Goal: Use online tool/utility: Utilize a website feature to perform a specific function

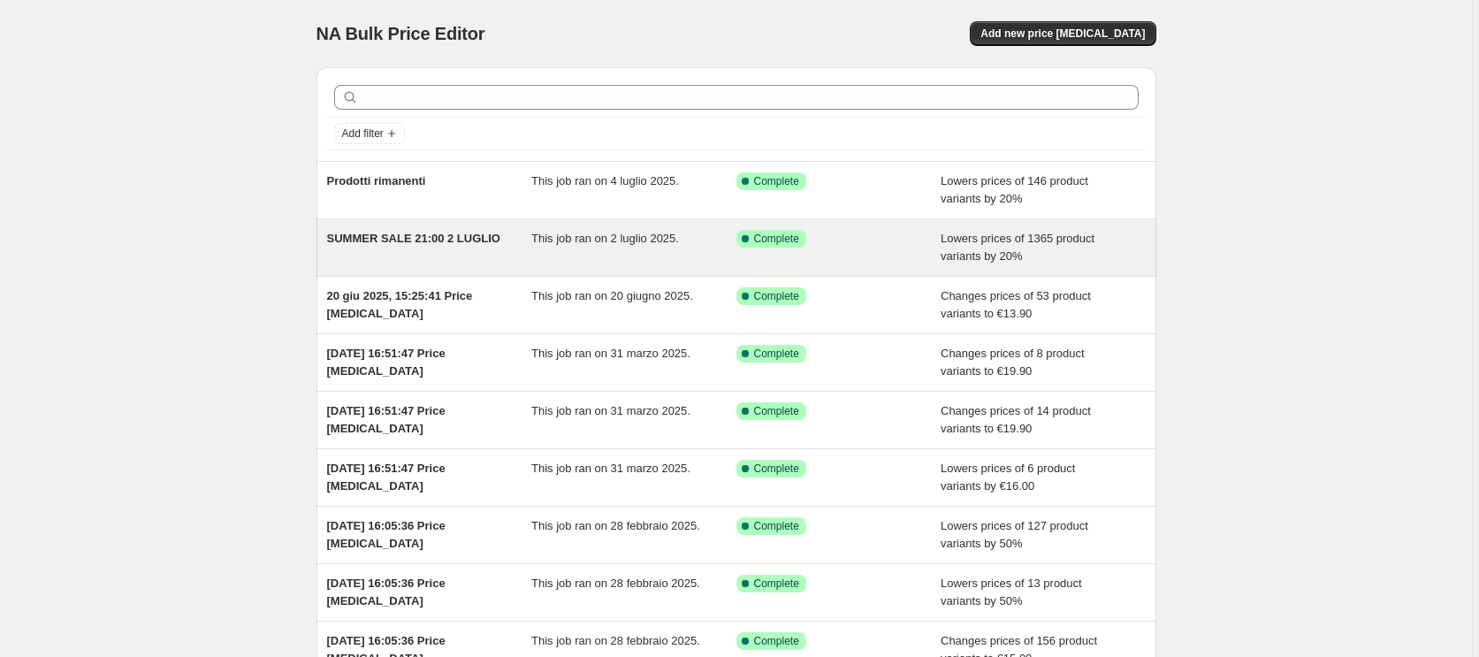
click at [461, 246] on div "SUMMER SALE 21:00 2 LUGLIO" at bounding box center [429, 247] width 205 height 35
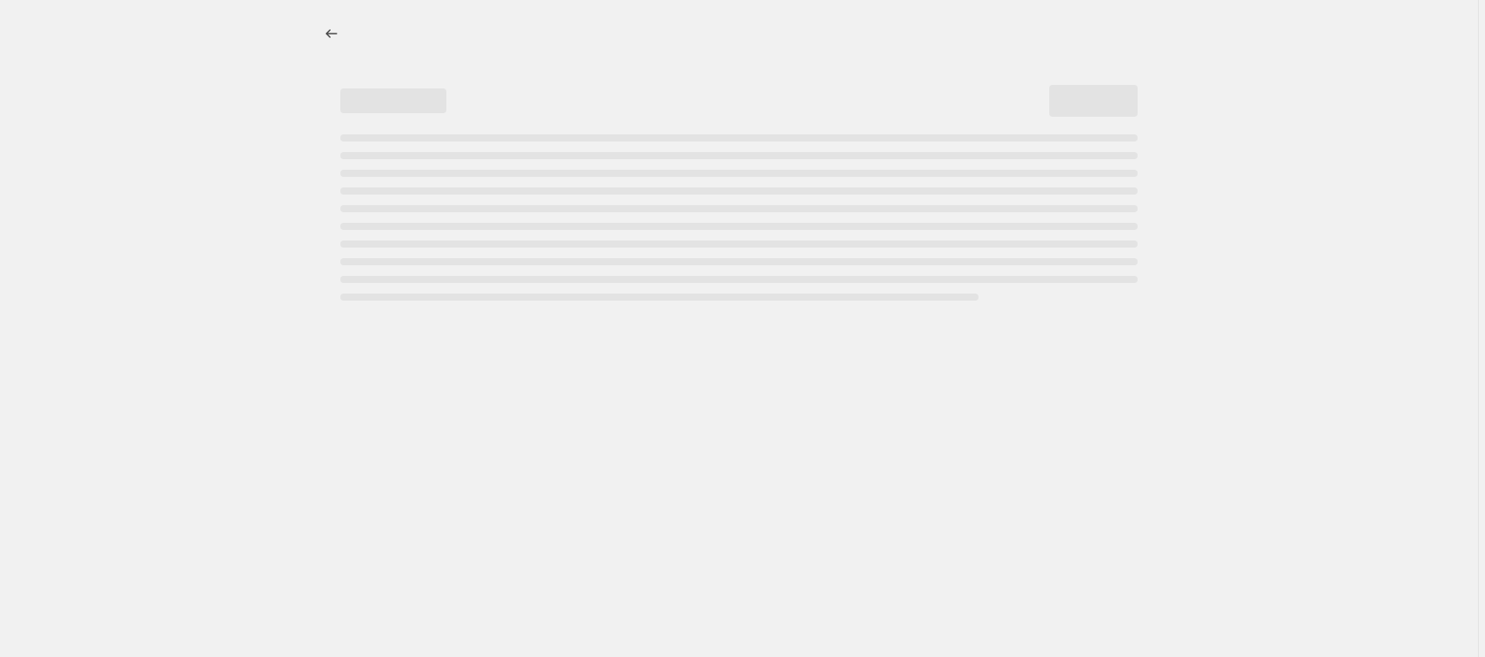
select select "percentage"
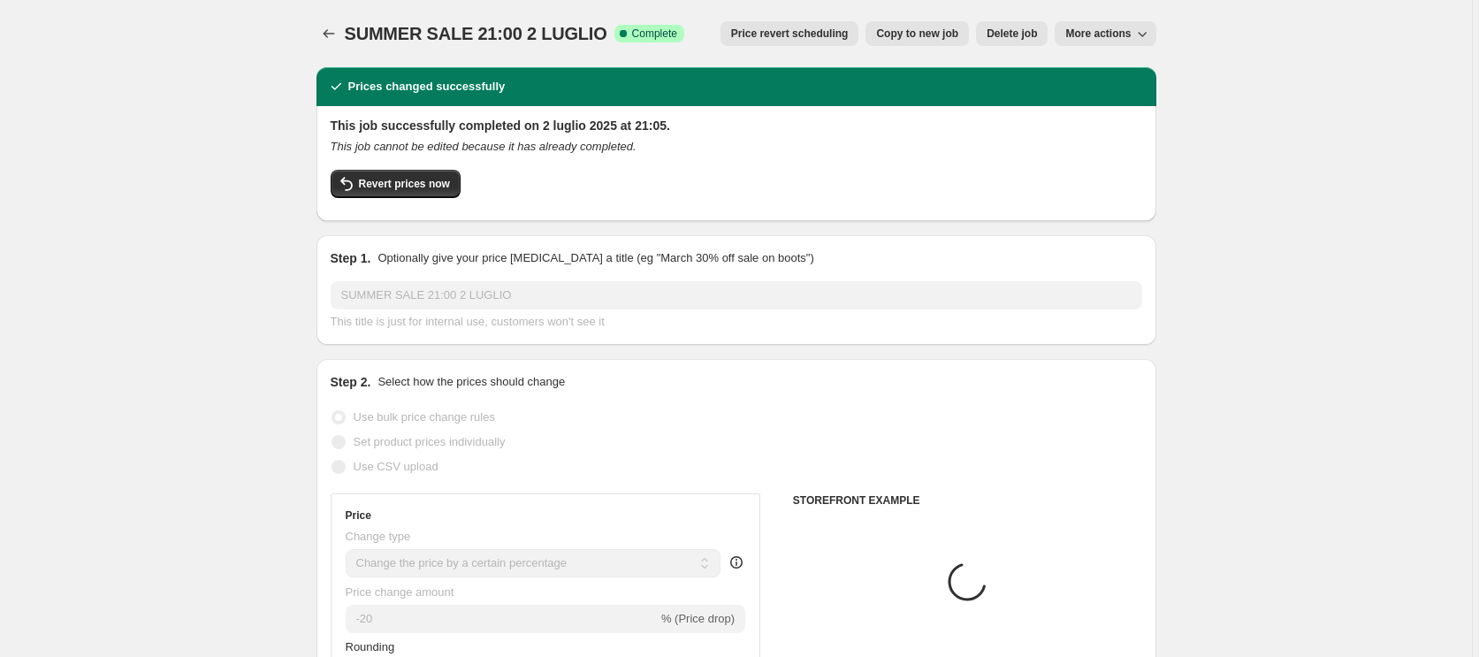
select select "collection"
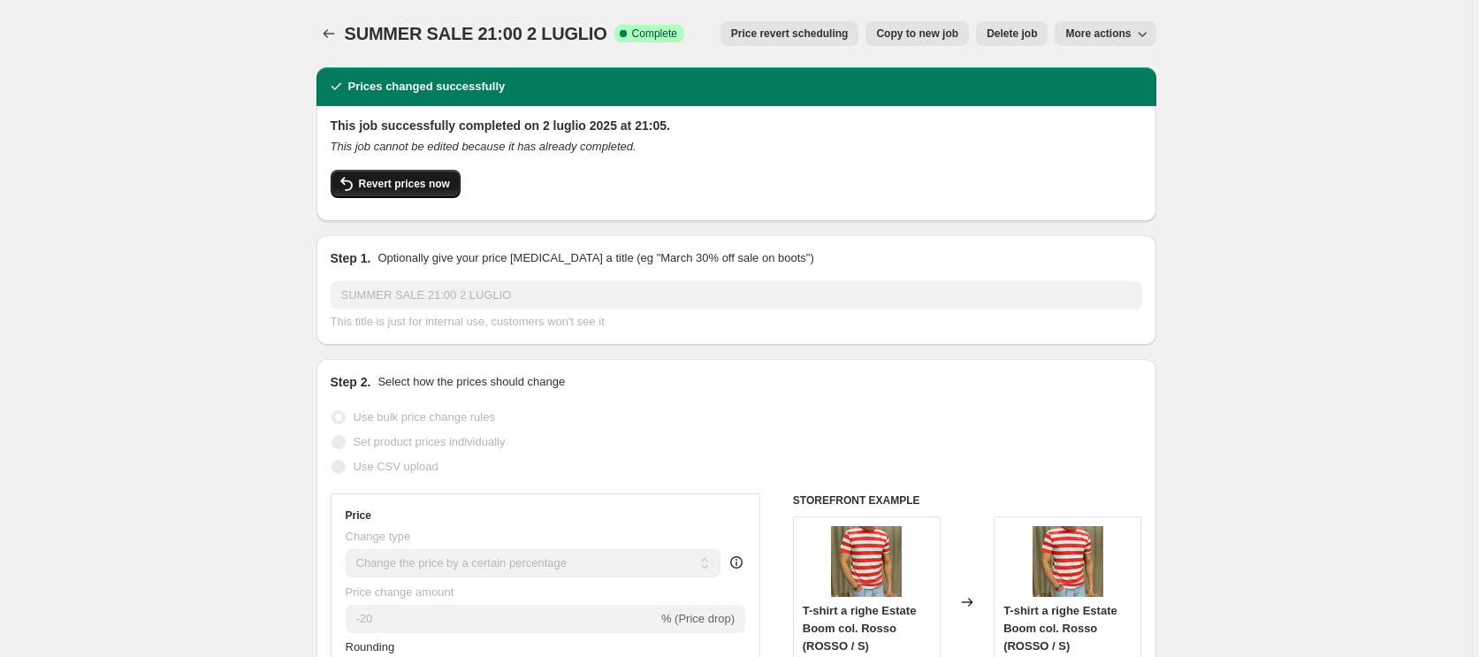
click at [382, 191] on button "Revert prices now" at bounding box center [396, 184] width 130 height 28
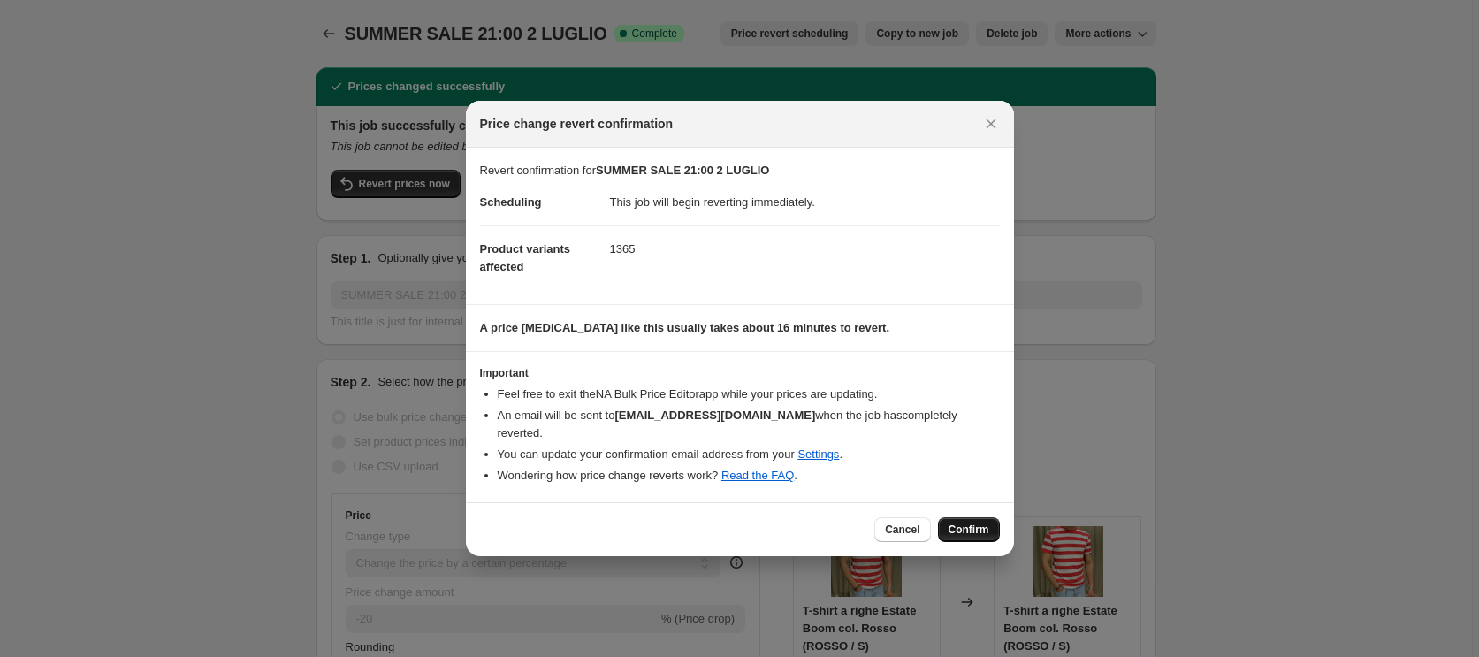
click at [977, 531] on span "Confirm" at bounding box center [968, 529] width 41 height 14
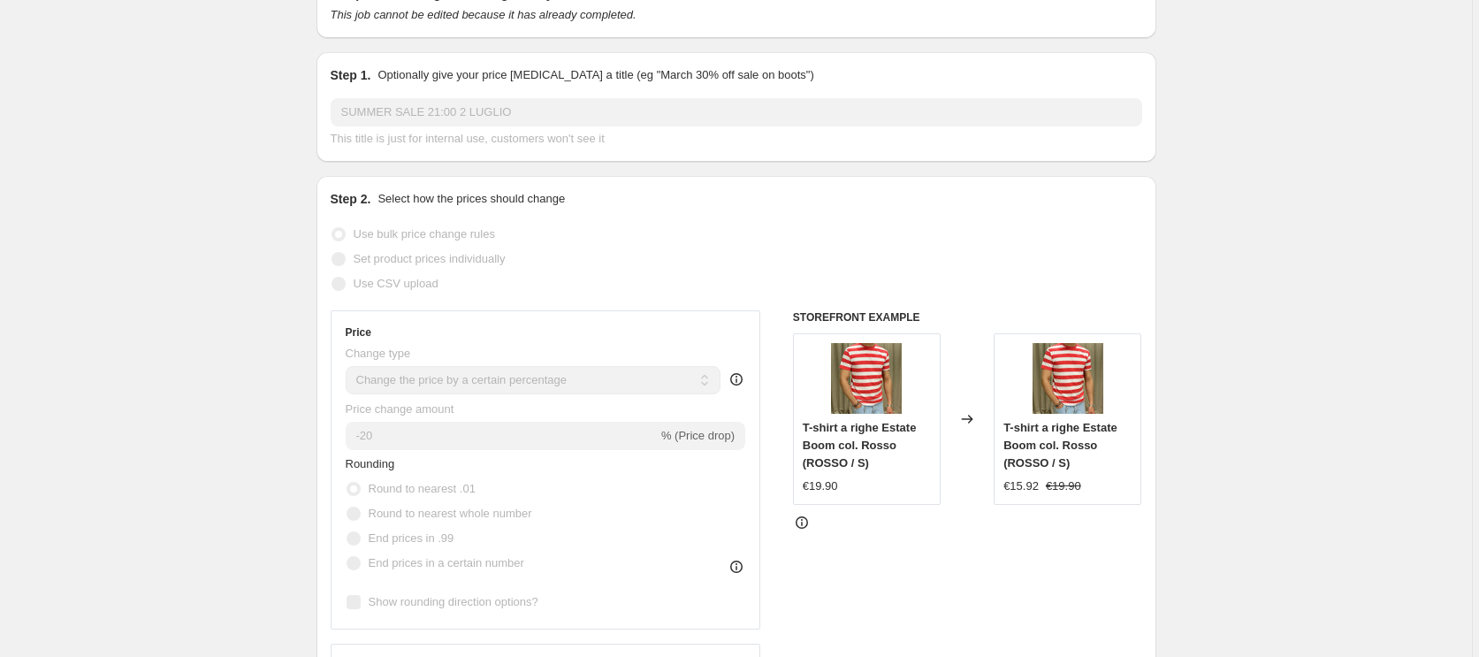
scroll to position [310, 0]
